Goal: Information Seeking & Learning: Learn about a topic

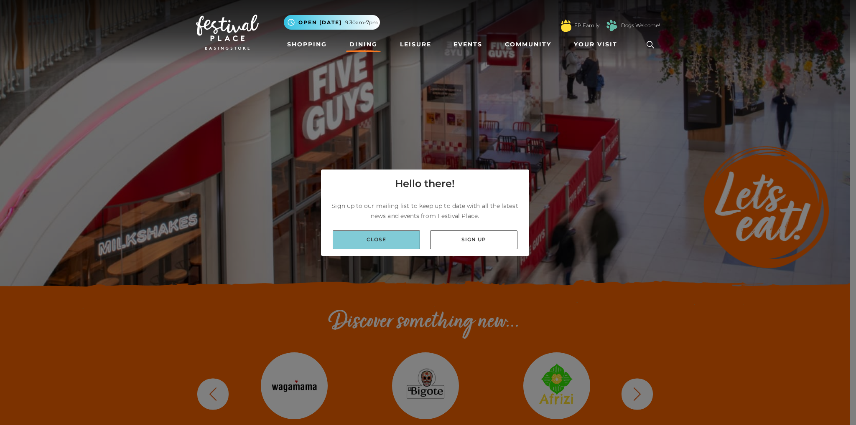
click at [379, 240] on link "Close" at bounding box center [376, 240] width 87 height 19
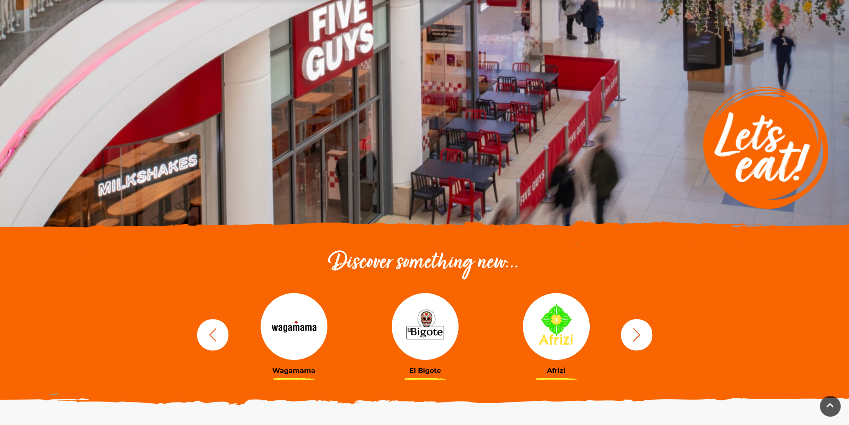
scroll to position [125, 0]
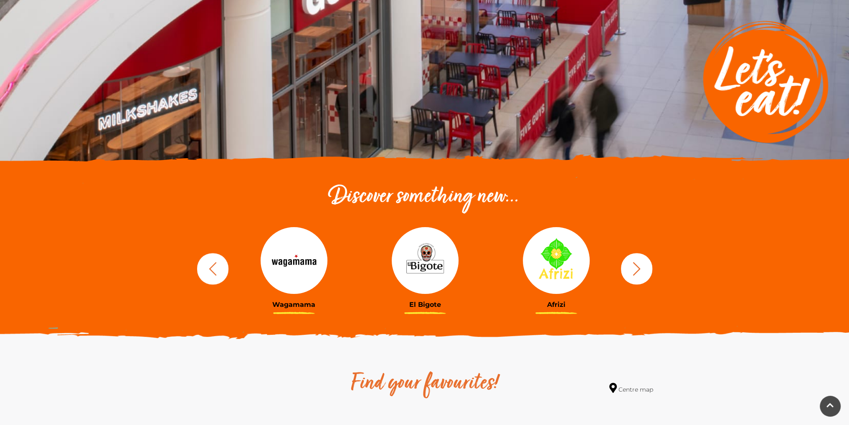
click at [638, 271] on icon "button" at bounding box center [636, 268] width 15 height 15
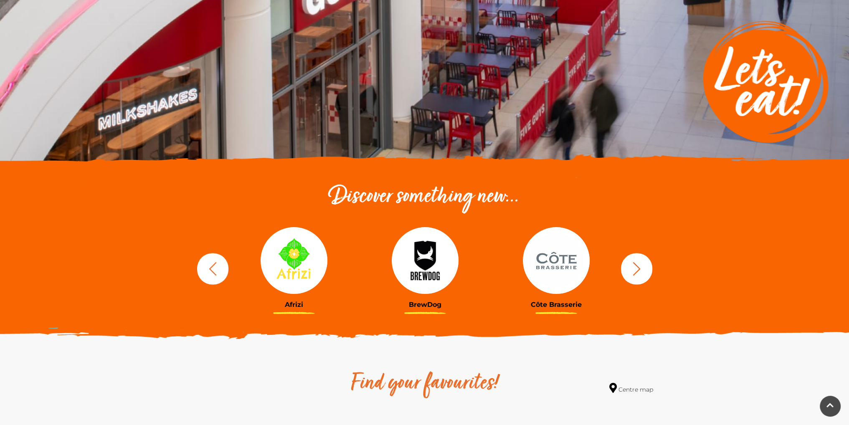
click at [638, 271] on icon "button" at bounding box center [636, 268] width 15 height 15
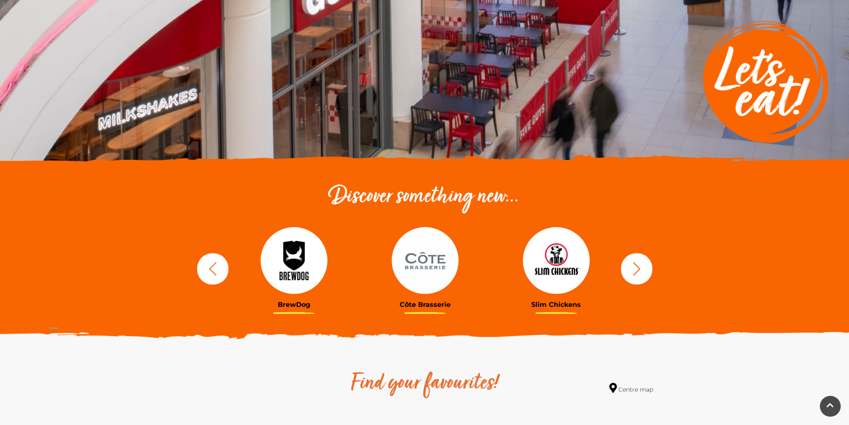
click at [638, 271] on icon "button" at bounding box center [636, 268] width 15 height 15
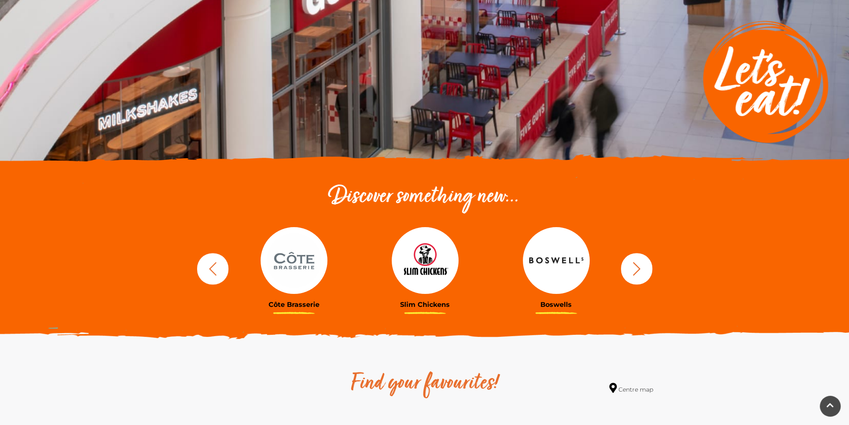
click at [638, 271] on icon "button" at bounding box center [636, 268] width 15 height 15
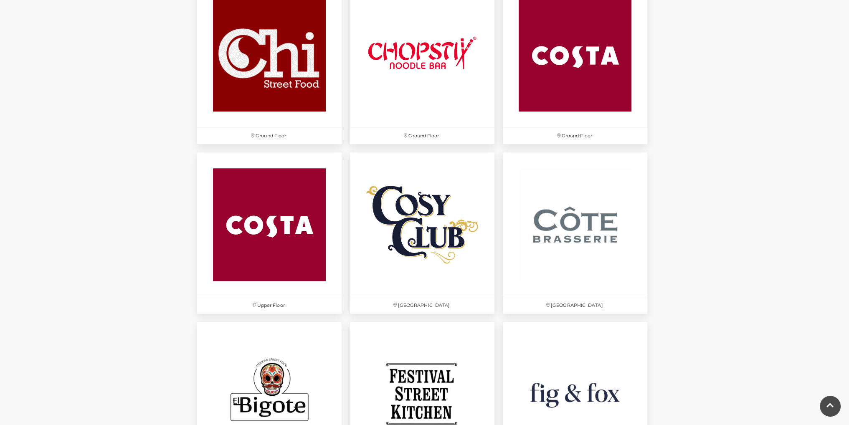
scroll to position [1086, 0]
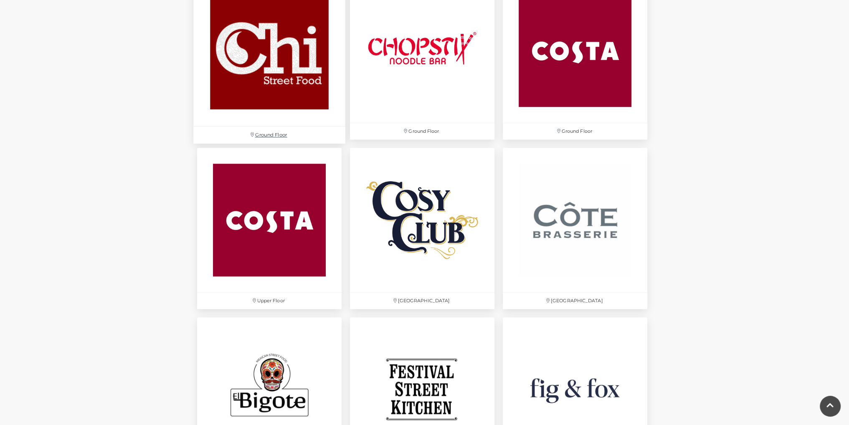
click at [269, 101] on img at bounding box center [269, 50] width 152 height 152
click at [271, 94] on img at bounding box center [269, 50] width 152 height 152
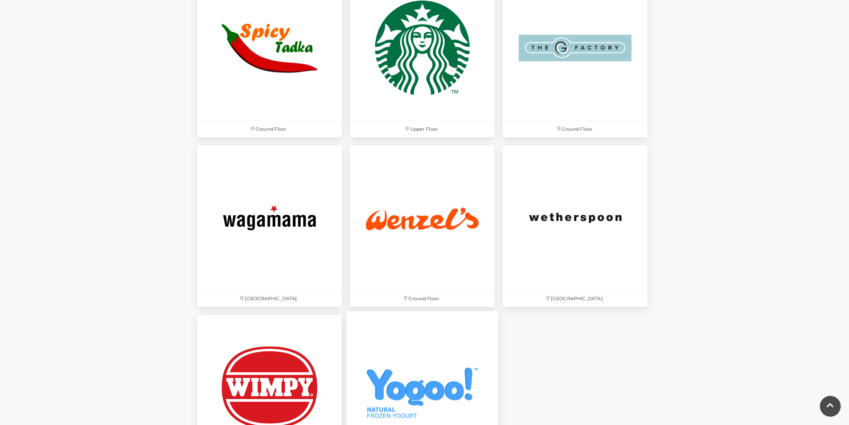
scroll to position [2757, 0]
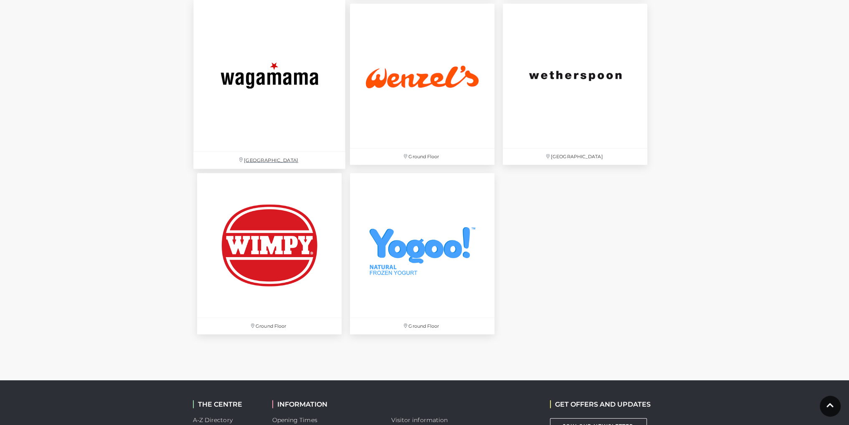
click at [267, 102] on img at bounding box center [269, 76] width 152 height 152
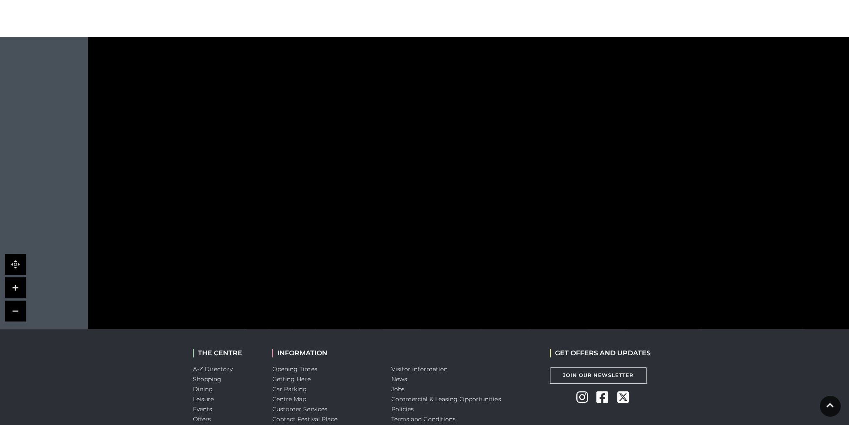
scroll to position [501, 0]
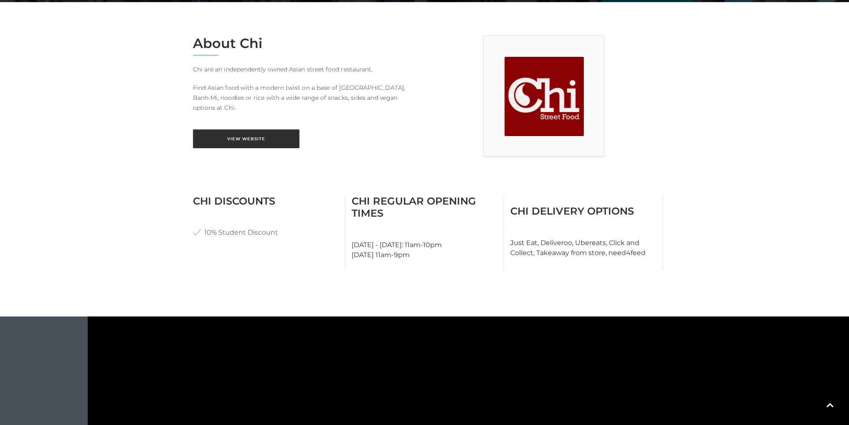
scroll to position [167, 0]
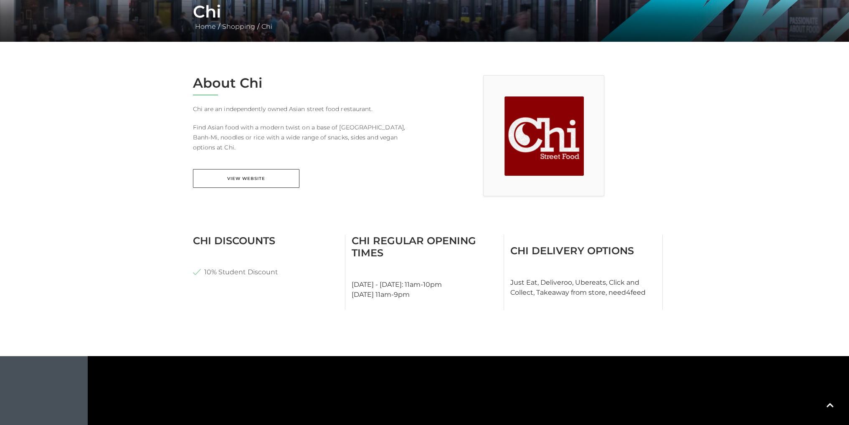
click at [245, 157] on div "About Chi Chi are an independently owned Asian street food restaurant. Find Asi…" at bounding box center [306, 136] width 238 height 123
click at [243, 169] on link "View Website" at bounding box center [246, 178] width 107 height 19
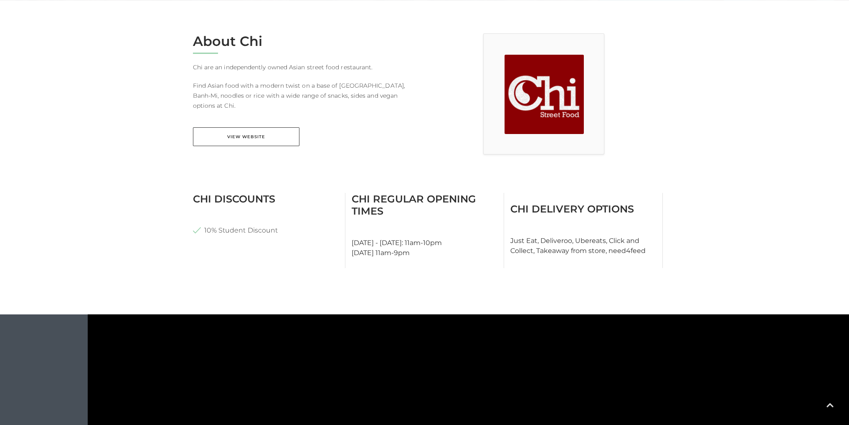
scroll to position [0, 0]
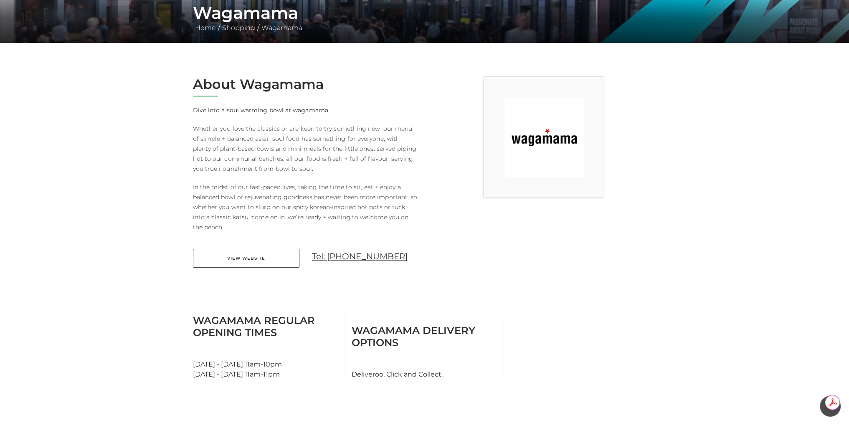
scroll to position [167, 0]
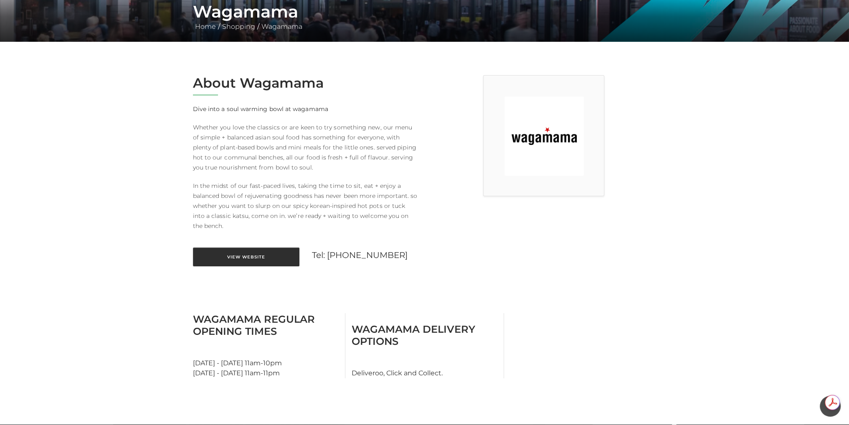
click at [244, 256] on link "View Website" at bounding box center [246, 257] width 107 height 19
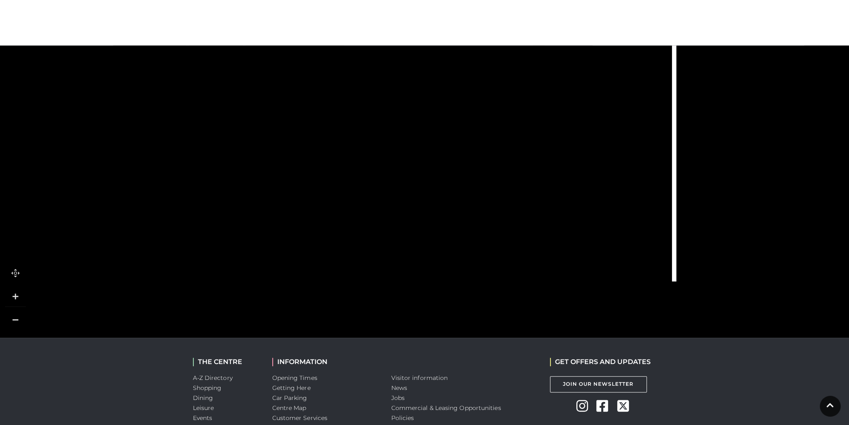
scroll to position [475, 0]
